Goal: Information Seeking & Learning: Learn about a topic

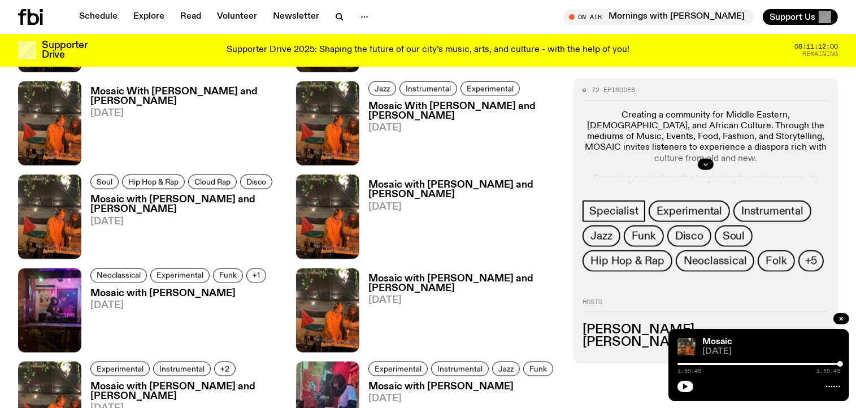
scroll to position [1864, 0]
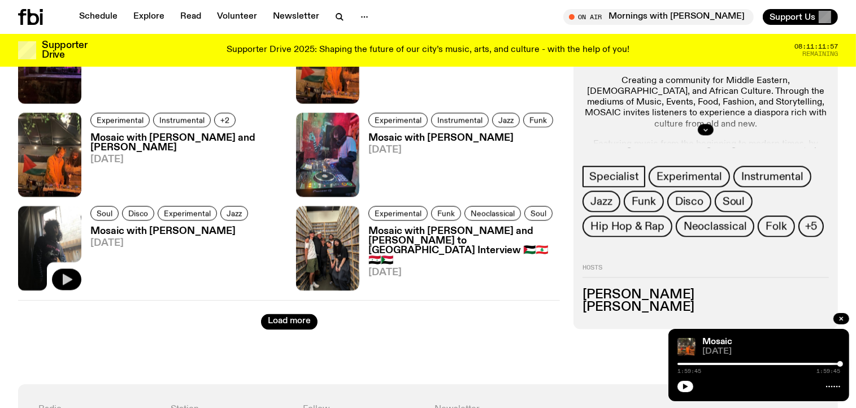
click at [65, 276] on icon "button" at bounding box center [68, 279] width 10 height 11
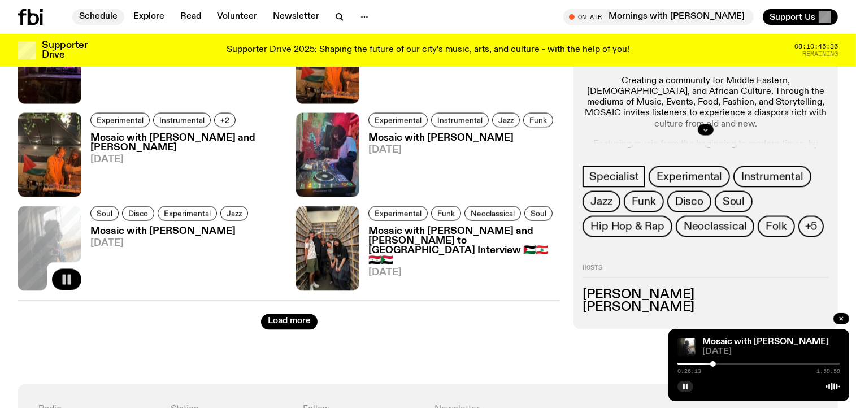
click at [100, 15] on link "Schedule" at bounding box center [98, 17] width 52 height 16
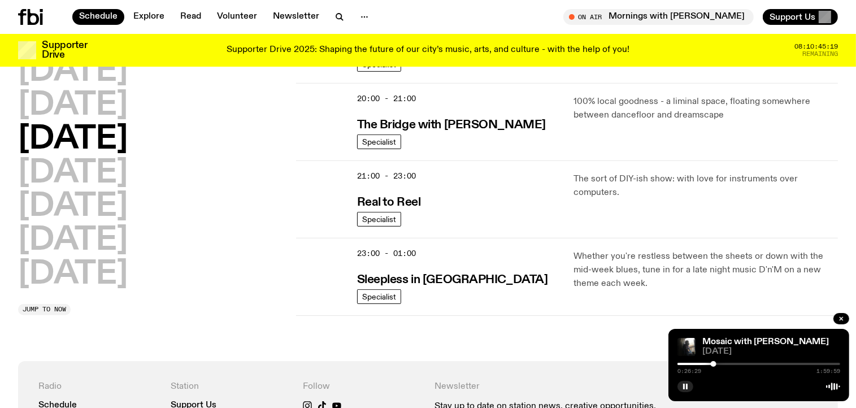
scroll to position [558, 0]
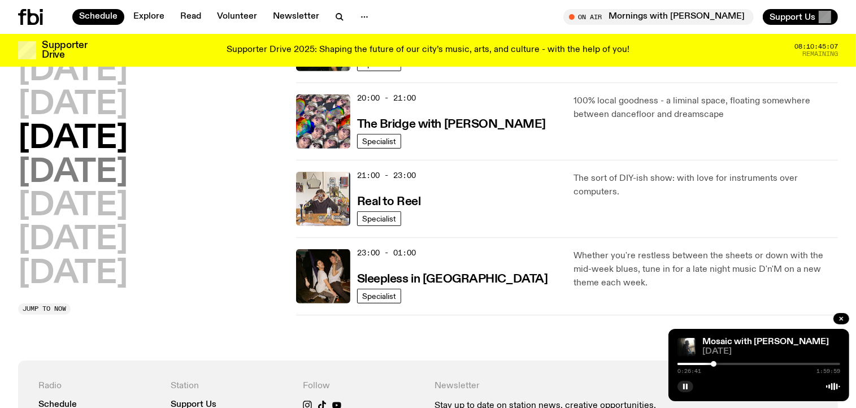
click at [128, 169] on h2 "[DATE]" at bounding box center [73, 173] width 110 height 32
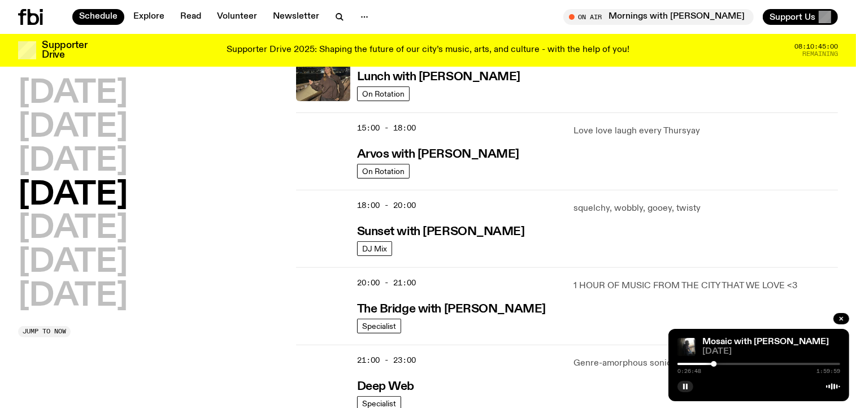
scroll to position [513, 0]
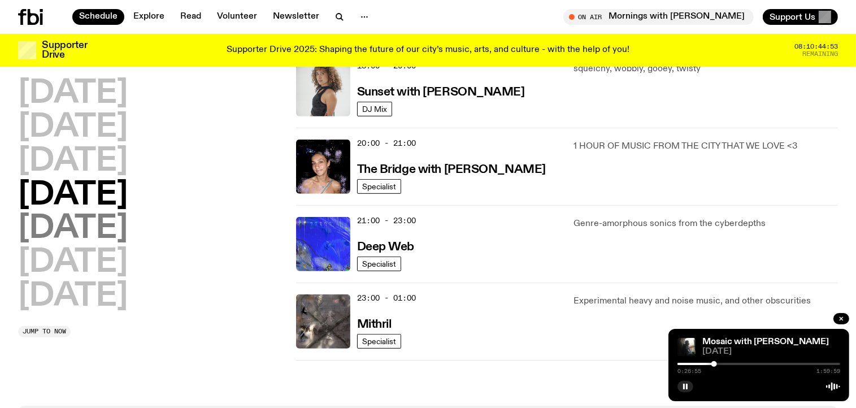
click at [83, 227] on h2 "[DATE]" at bounding box center [73, 229] width 110 height 32
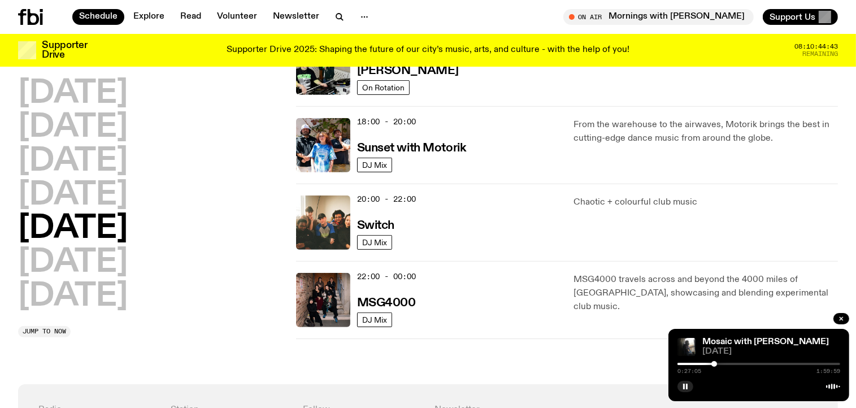
scroll to position [457, 0]
click at [99, 265] on h2 "[DATE]" at bounding box center [73, 263] width 110 height 32
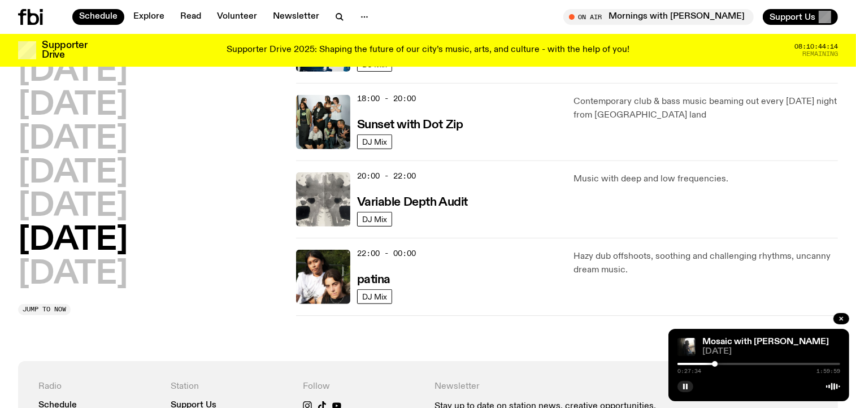
scroll to position [712, 0]
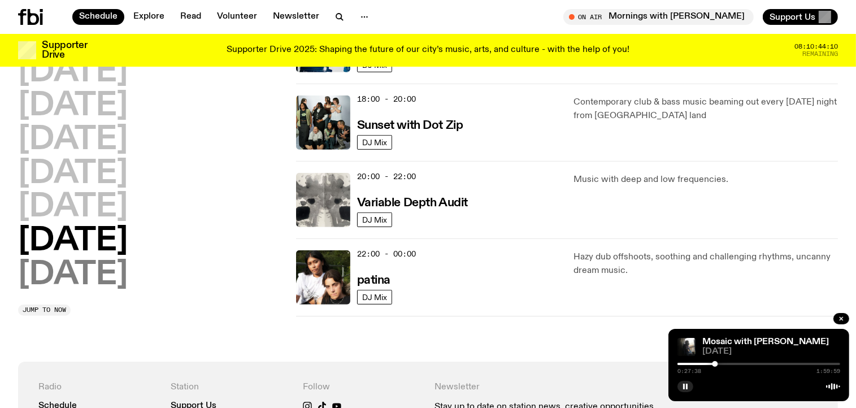
click at [80, 276] on h2 "[DATE]" at bounding box center [73, 275] width 110 height 32
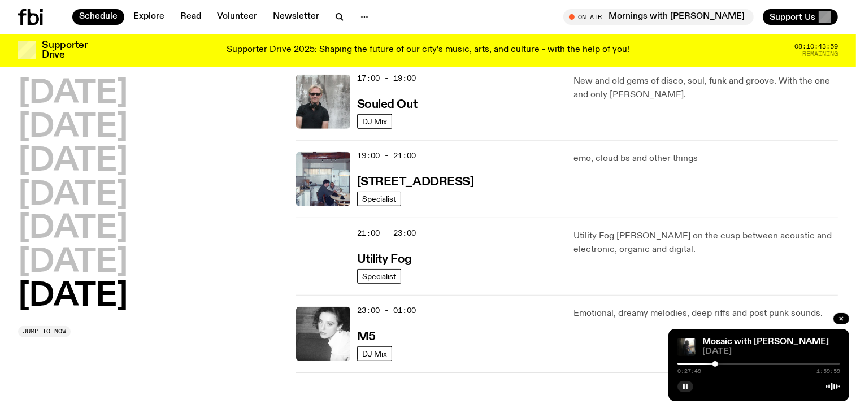
scroll to position [739, 0]
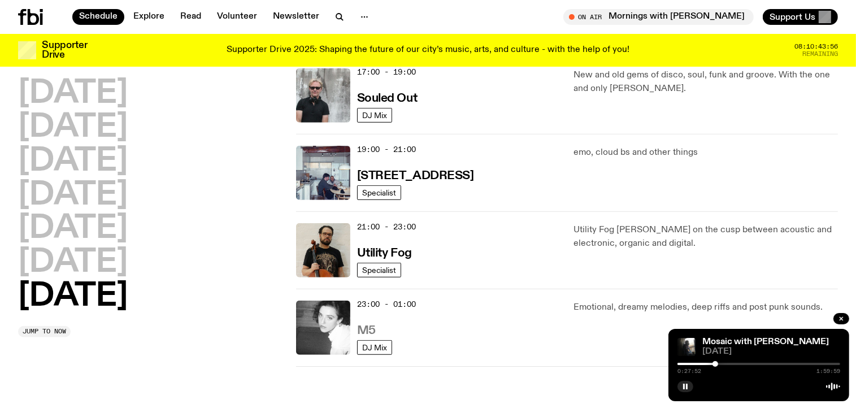
click at [363, 332] on h3 "M5" at bounding box center [366, 331] width 19 height 12
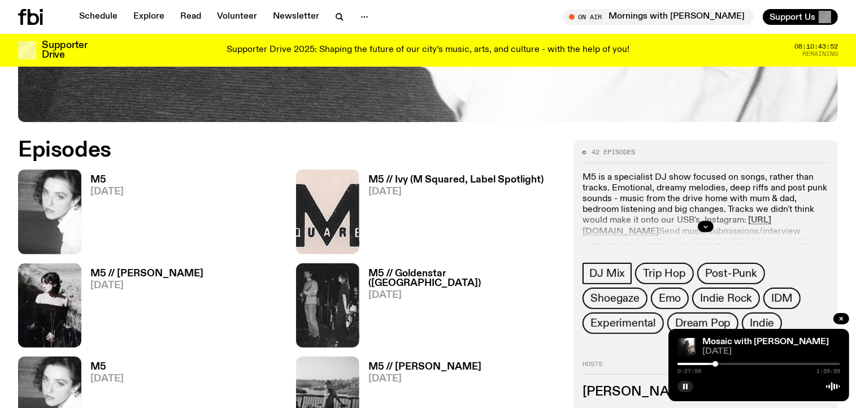
scroll to position [501, 0]
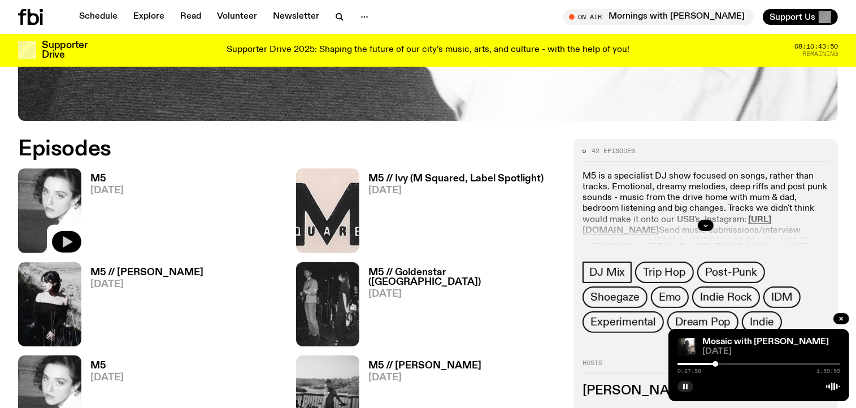
click at [63, 238] on icon "button" at bounding box center [68, 241] width 10 height 11
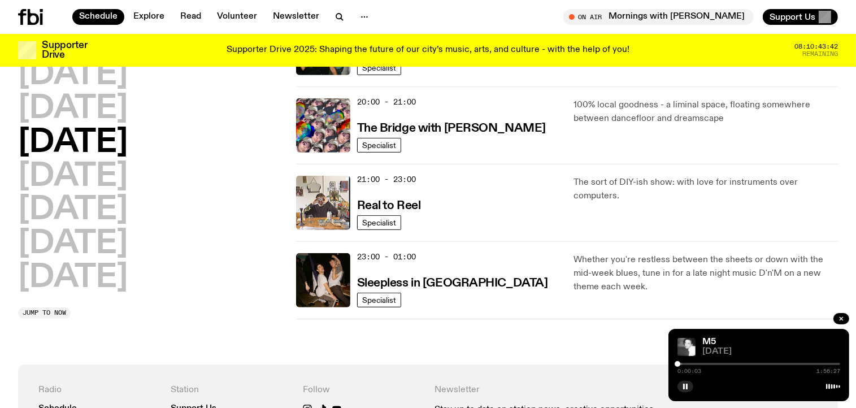
scroll to position [554, 0]
click at [99, 265] on h2 "[DATE]" at bounding box center [73, 278] width 110 height 32
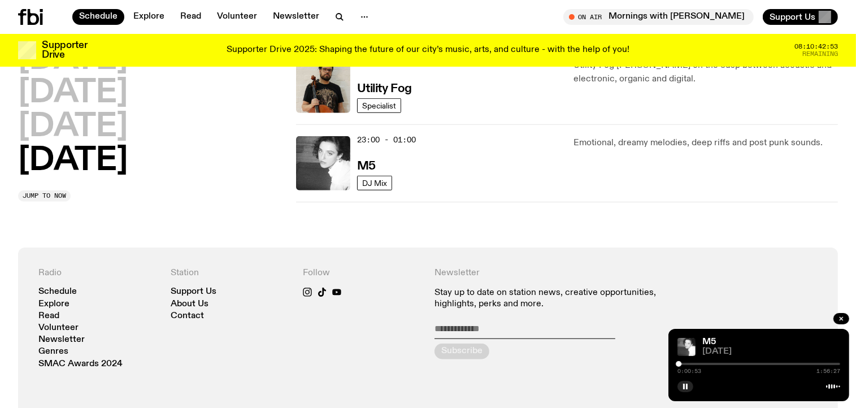
scroll to position [856, 0]
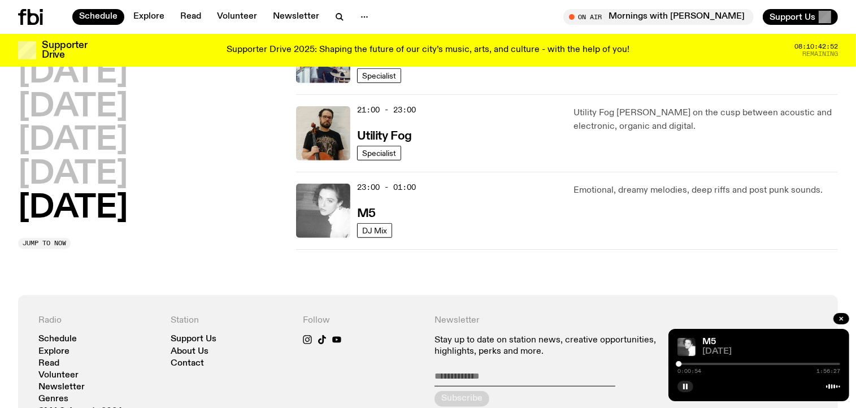
click at [322, 215] on img at bounding box center [323, 211] width 54 height 54
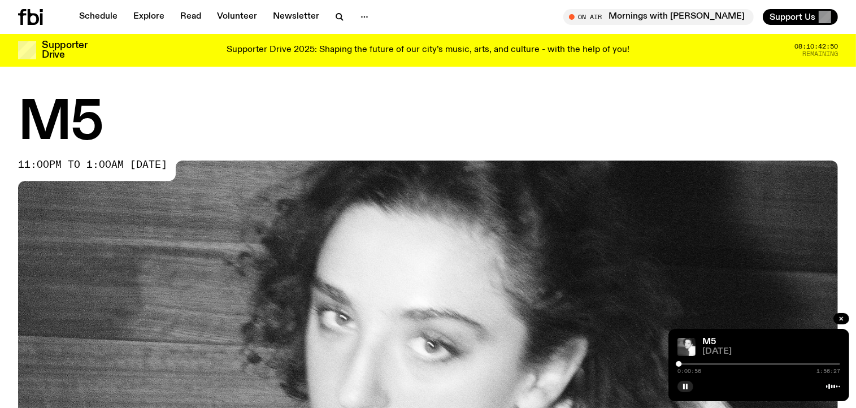
scroll to position [414, 0]
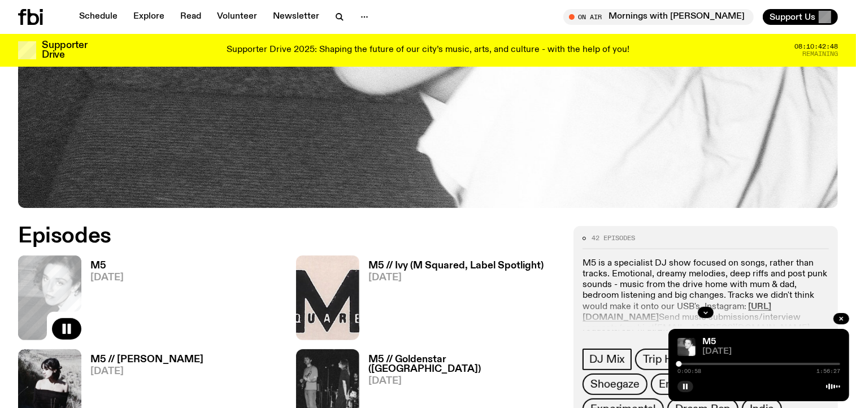
click at [103, 264] on h3 "M5" at bounding box center [106, 266] width 33 height 10
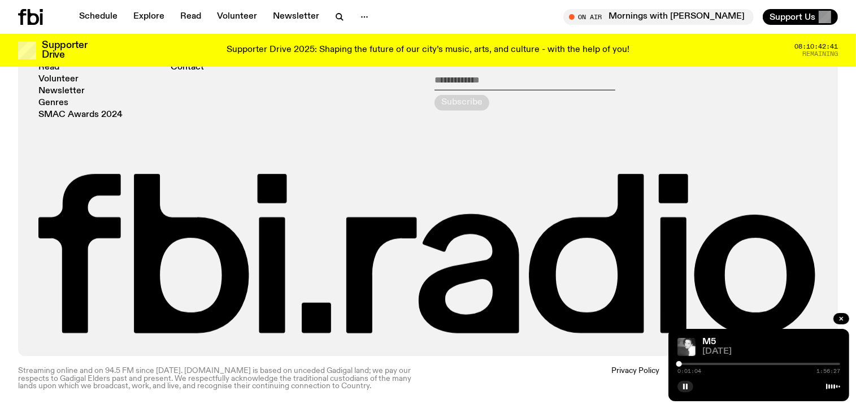
scroll to position [701, 0]
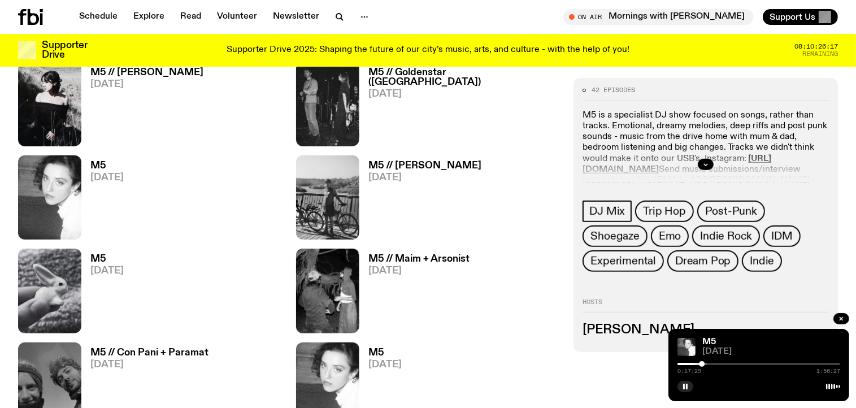
scroll to position [501, 0]
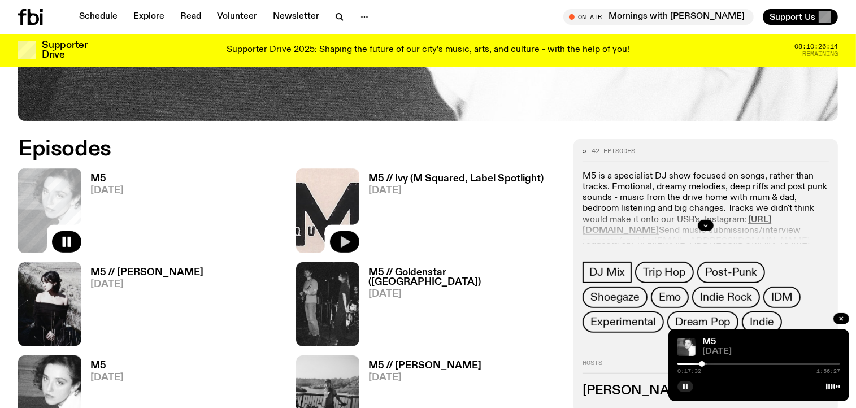
click at [348, 241] on icon "button" at bounding box center [346, 241] width 10 height 11
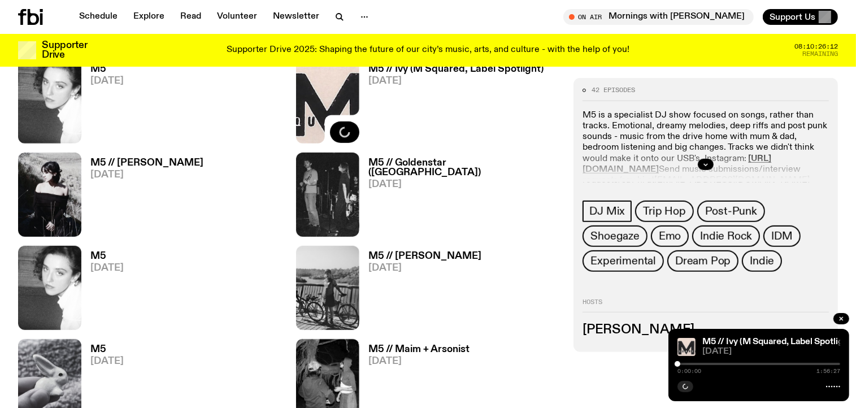
scroll to position [610, 0]
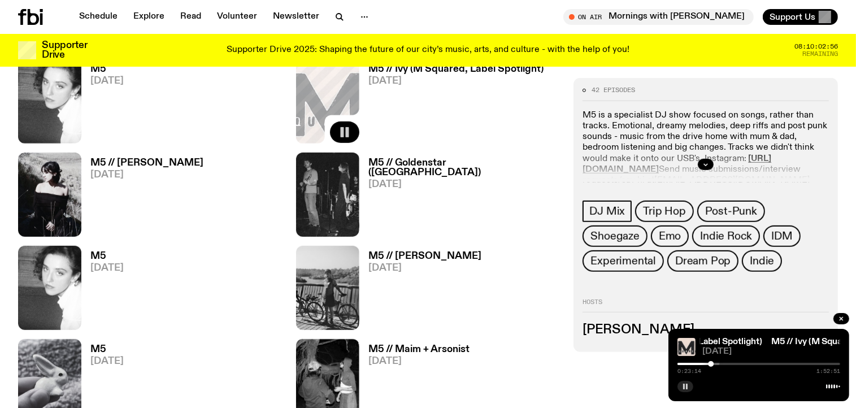
click at [687, 384] on icon "button" at bounding box center [685, 386] width 7 height 7
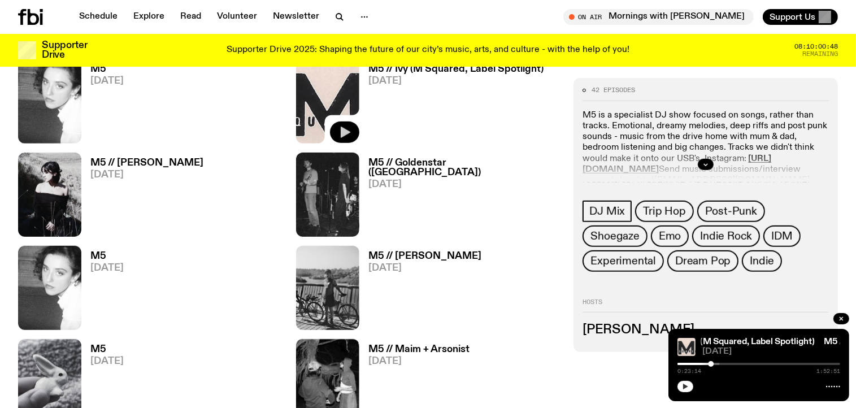
click at [688, 390] on button "button" at bounding box center [686, 386] width 16 height 11
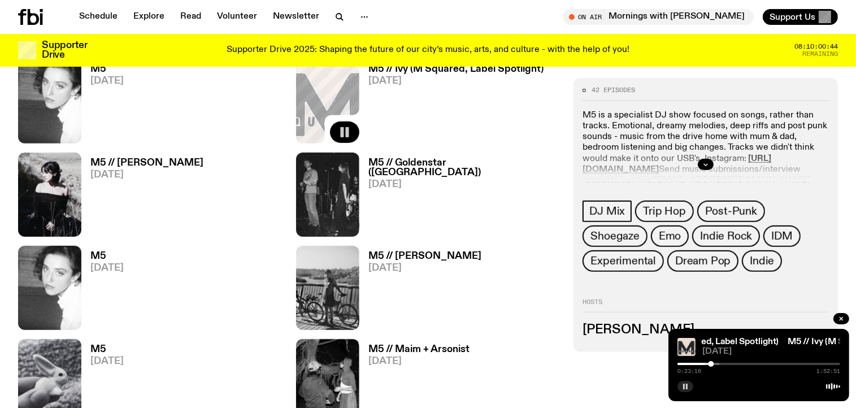
click at [688, 390] on button "button" at bounding box center [686, 386] width 16 height 11
